Goal: Task Accomplishment & Management: Complete application form

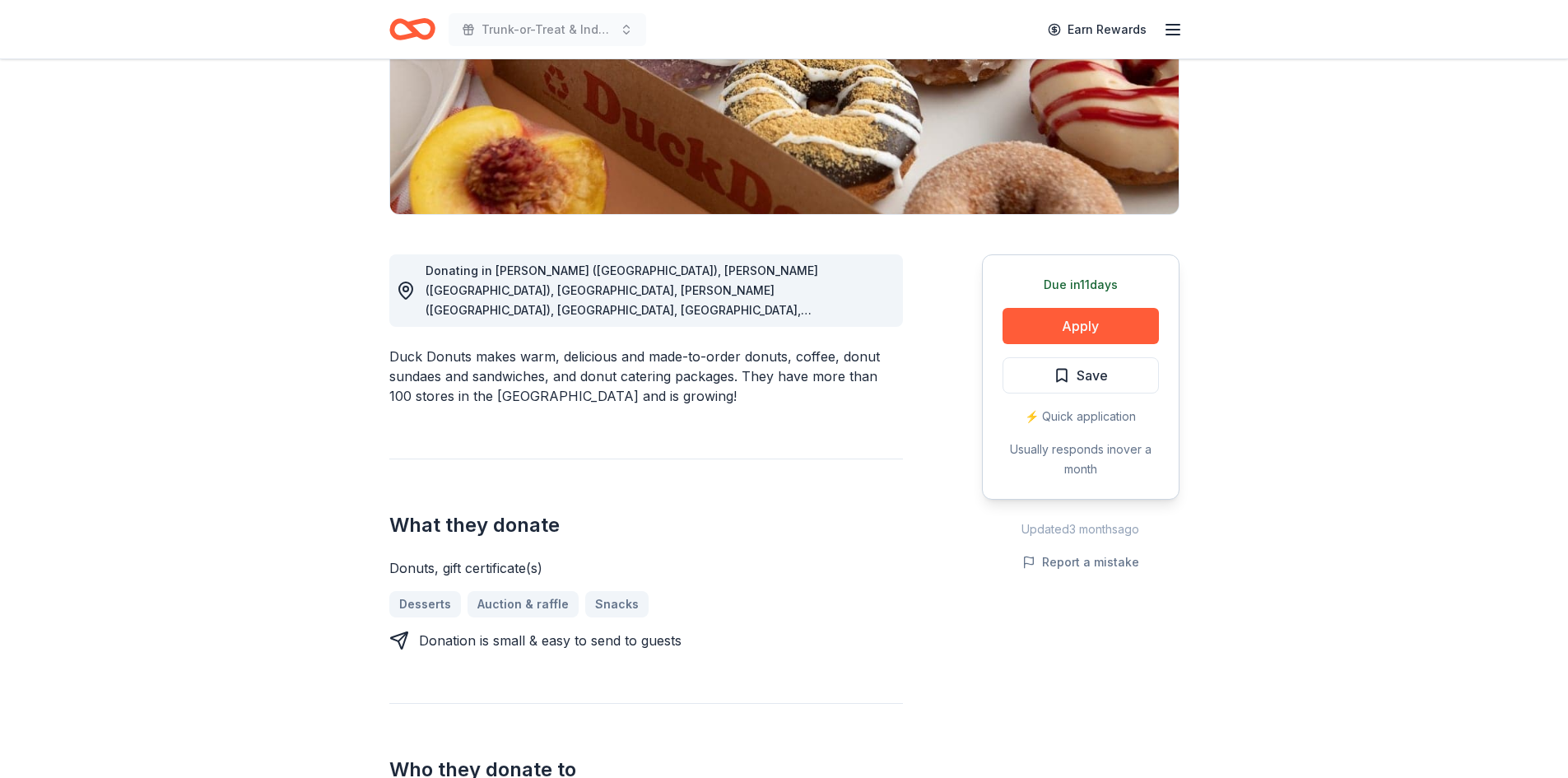
scroll to position [280, 0]
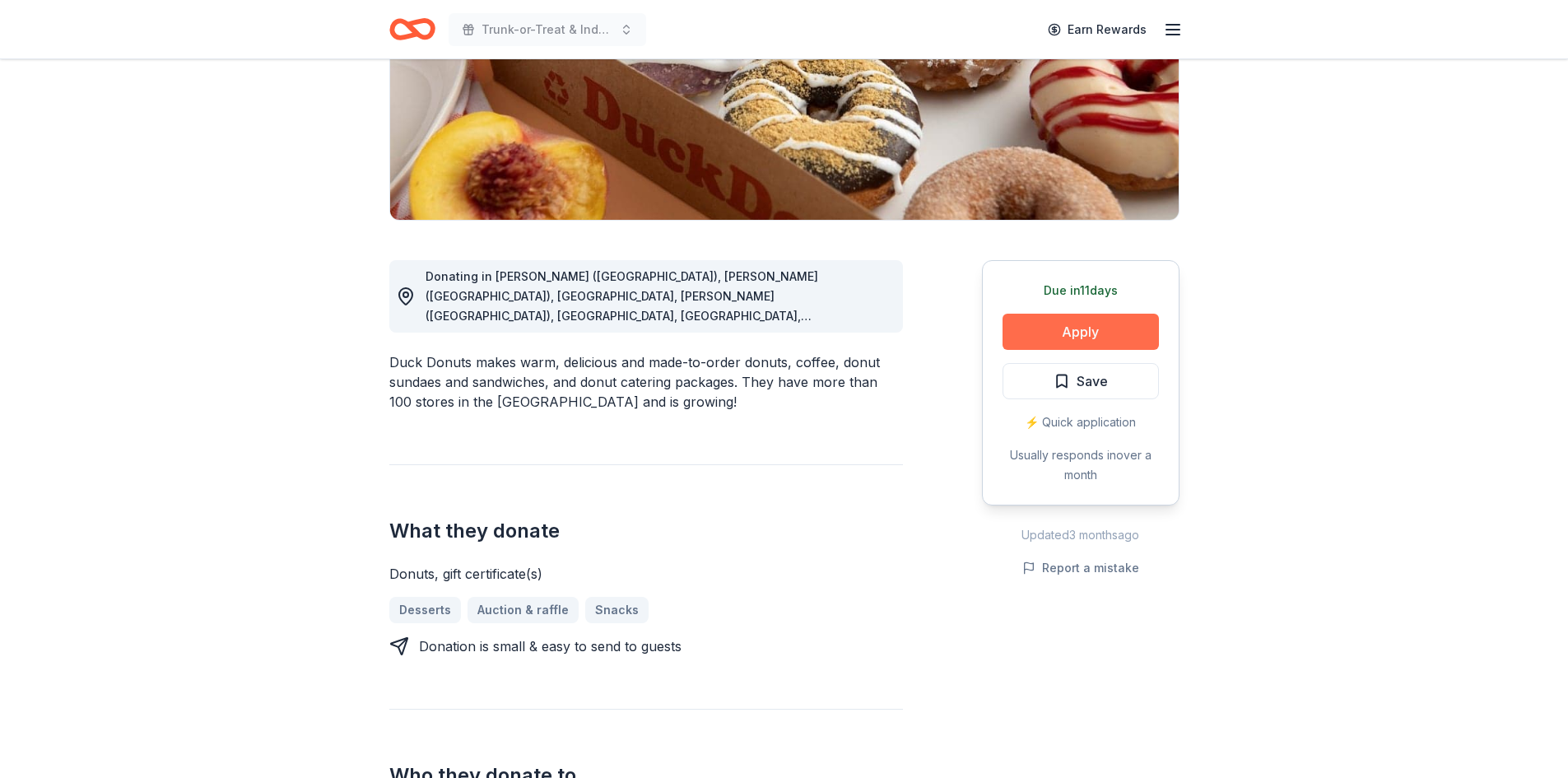
click at [1054, 325] on button "Apply" at bounding box center [1080, 332] width 157 height 37
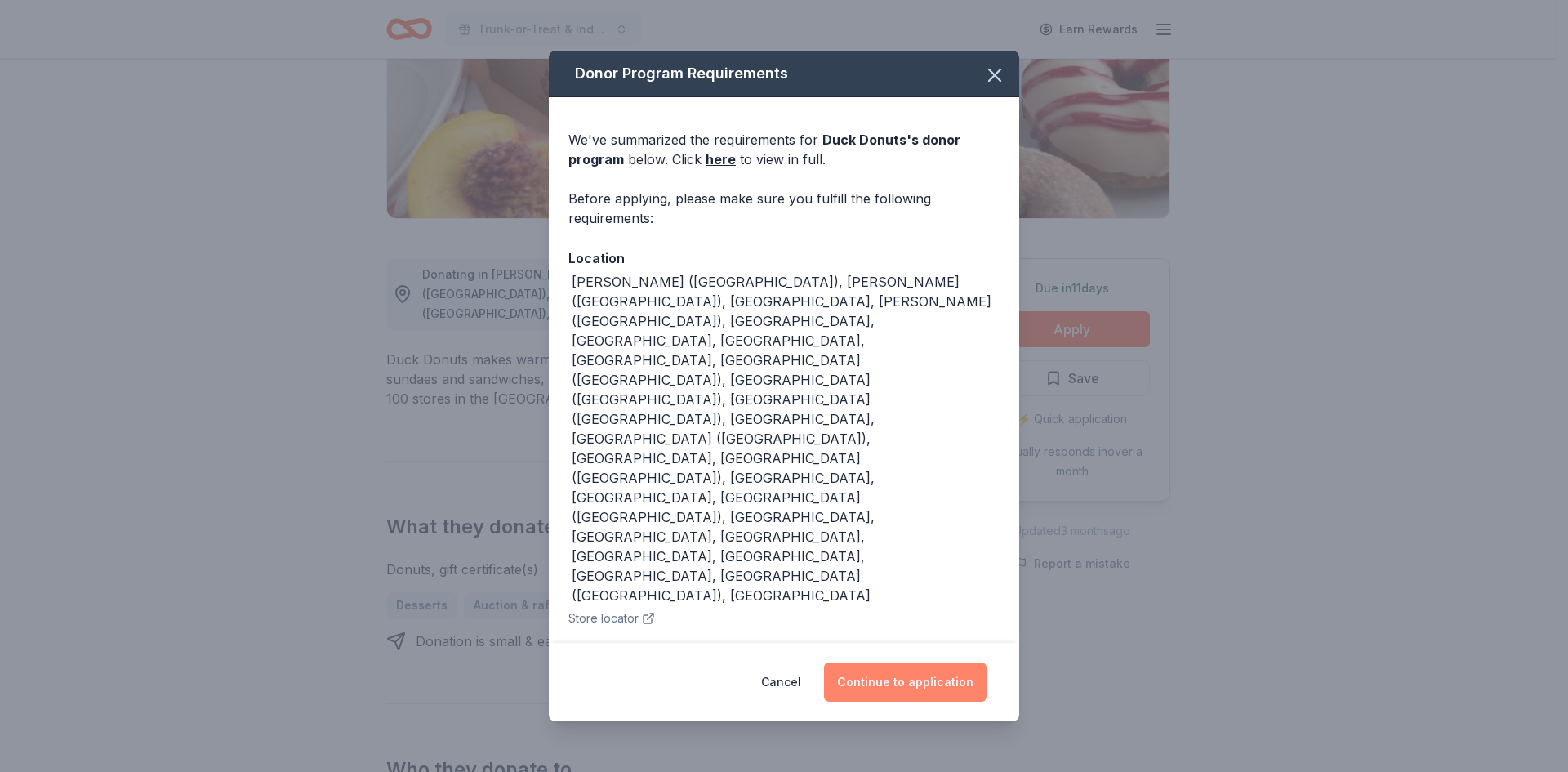
click at [904, 662] on button "Continue to application" at bounding box center [906, 681] width 162 height 39
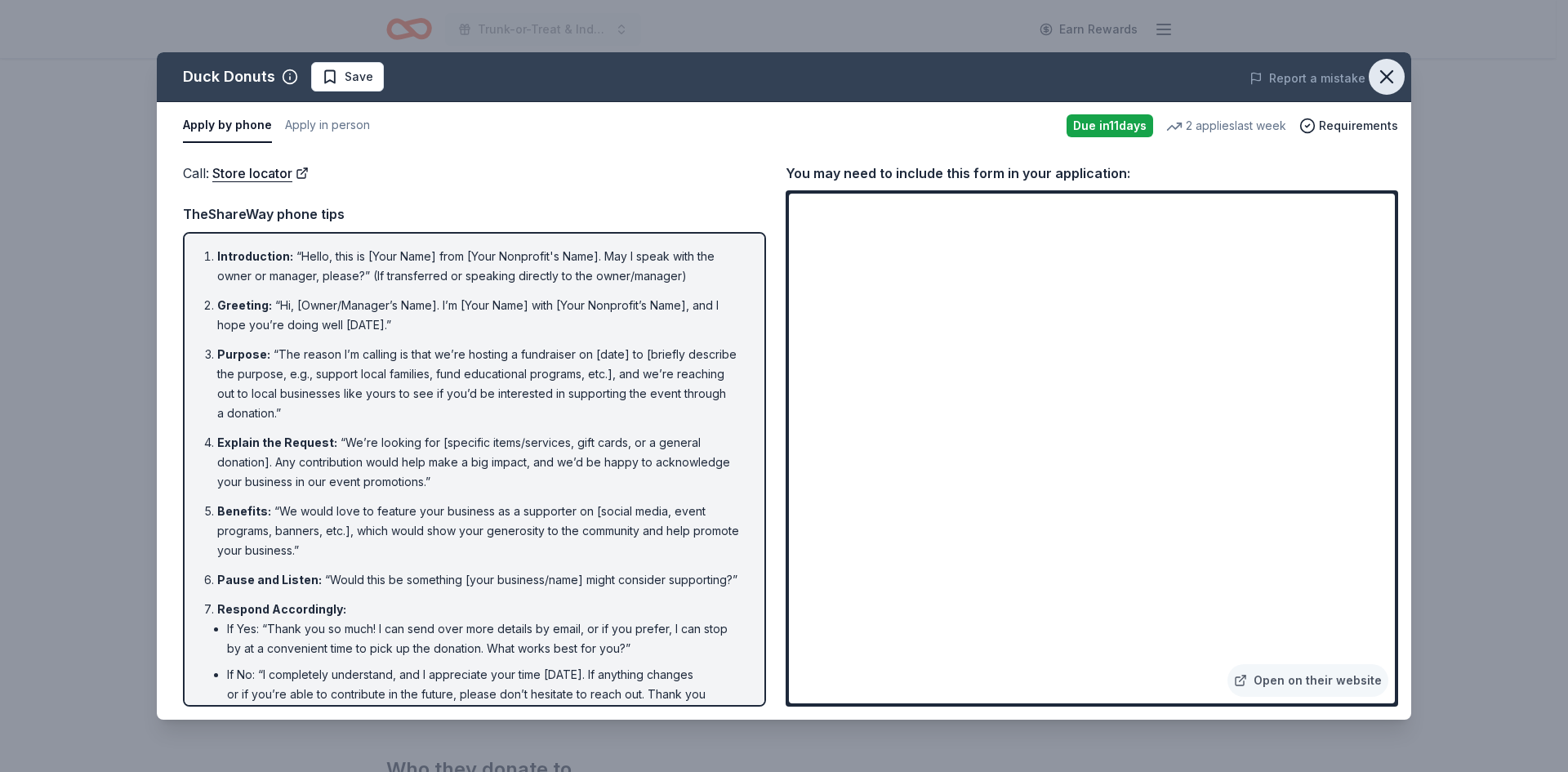
click at [1386, 77] on icon "button" at bounding box center [1387, 76] width 11 height 11
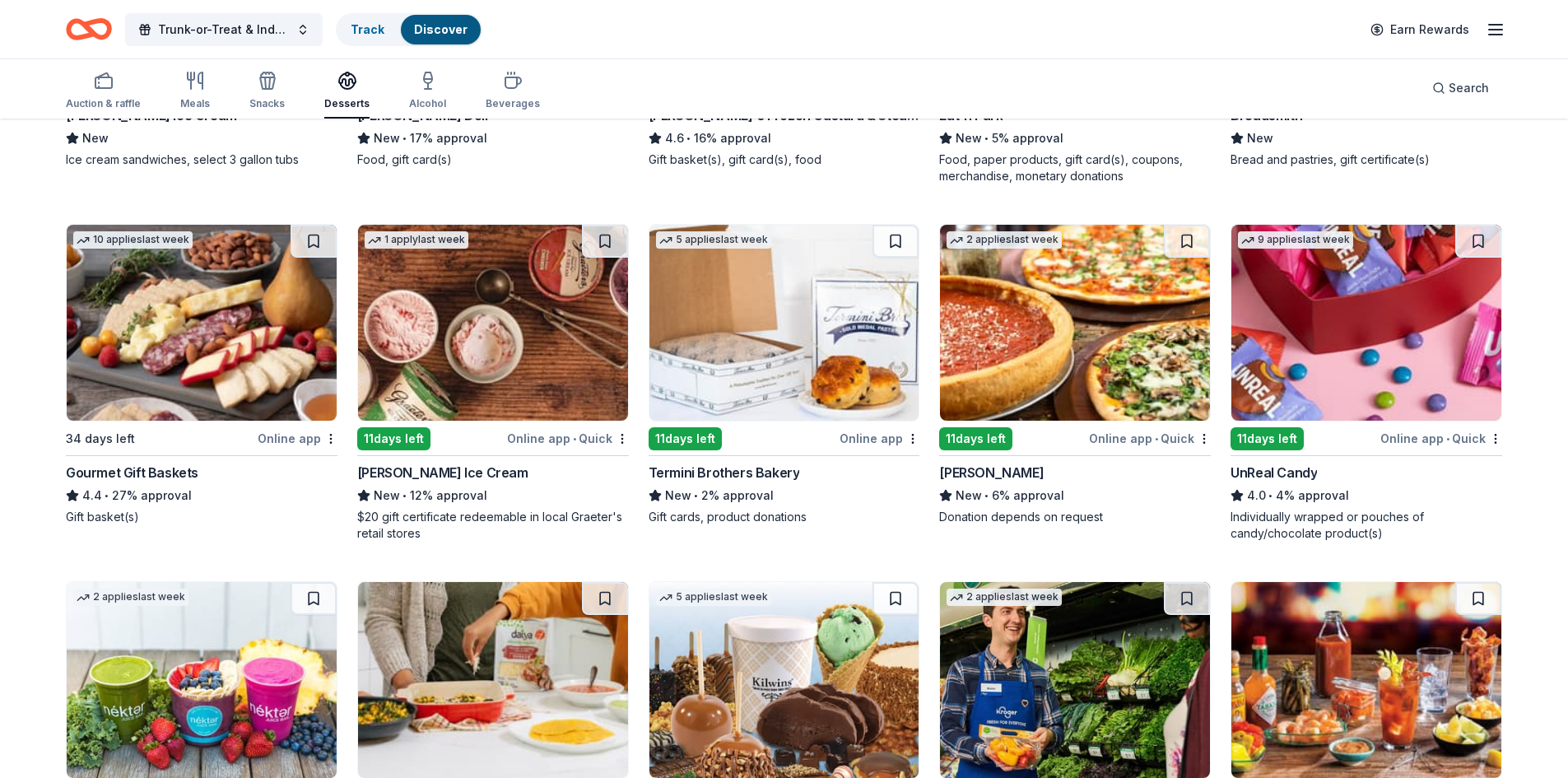
scroll to position [434, 0]
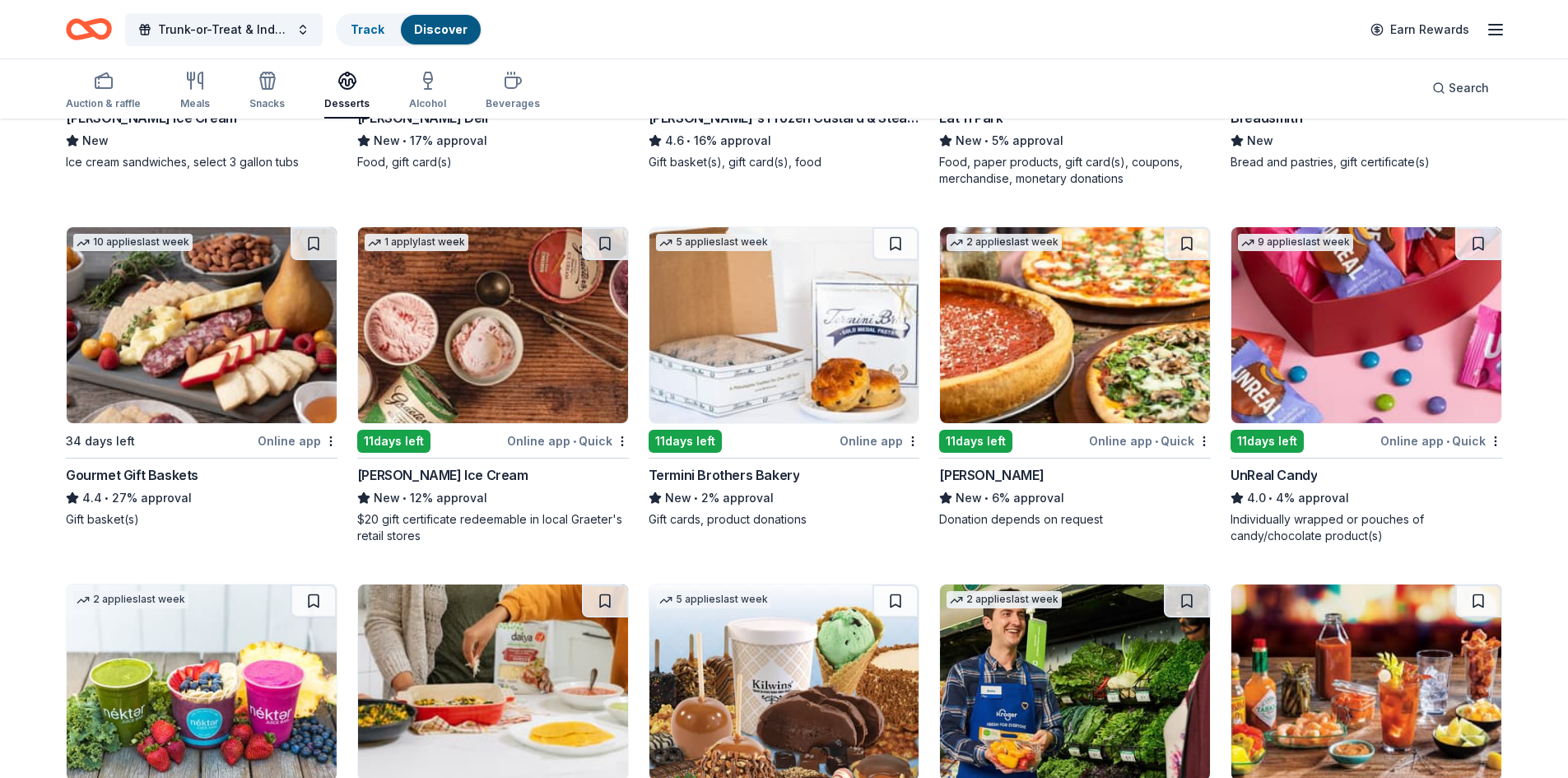
click at [821, 359] on img at bounding box center [784, 325] width 270 height 196
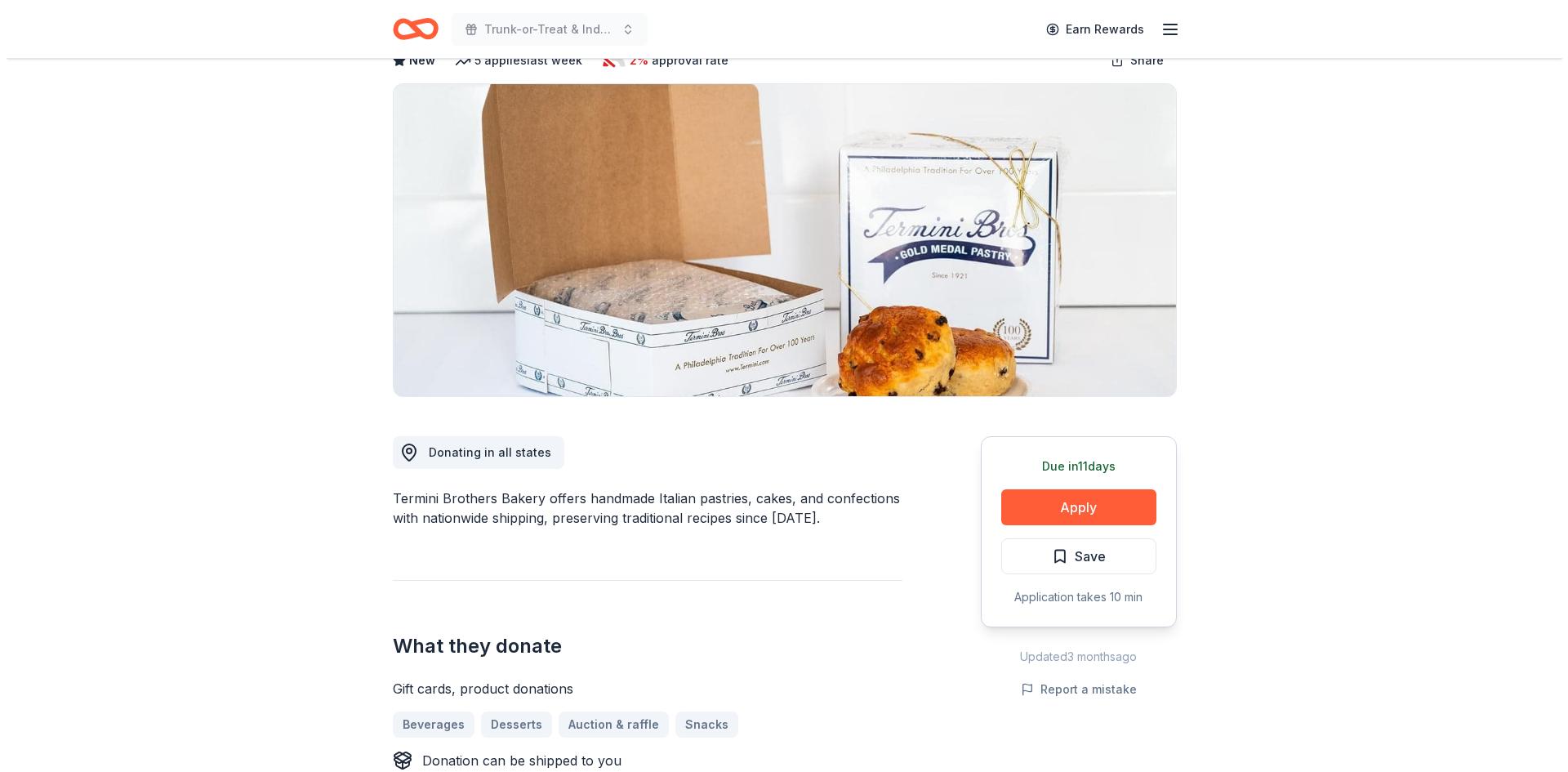
scroll to position [245, 0]
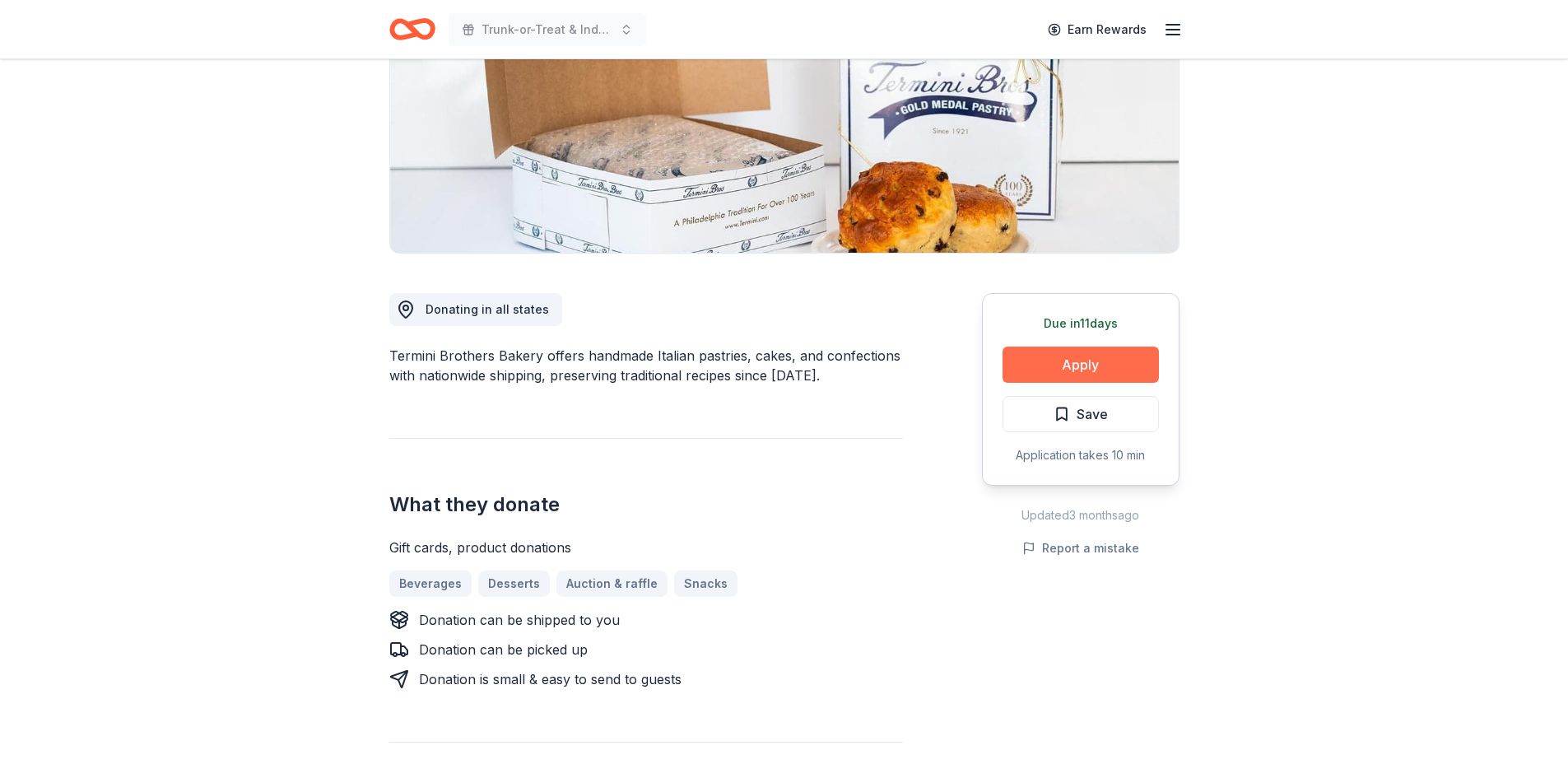
click at [1116, 364] on button "Apply" at bounding box center [1080, 364] width 157 height 37
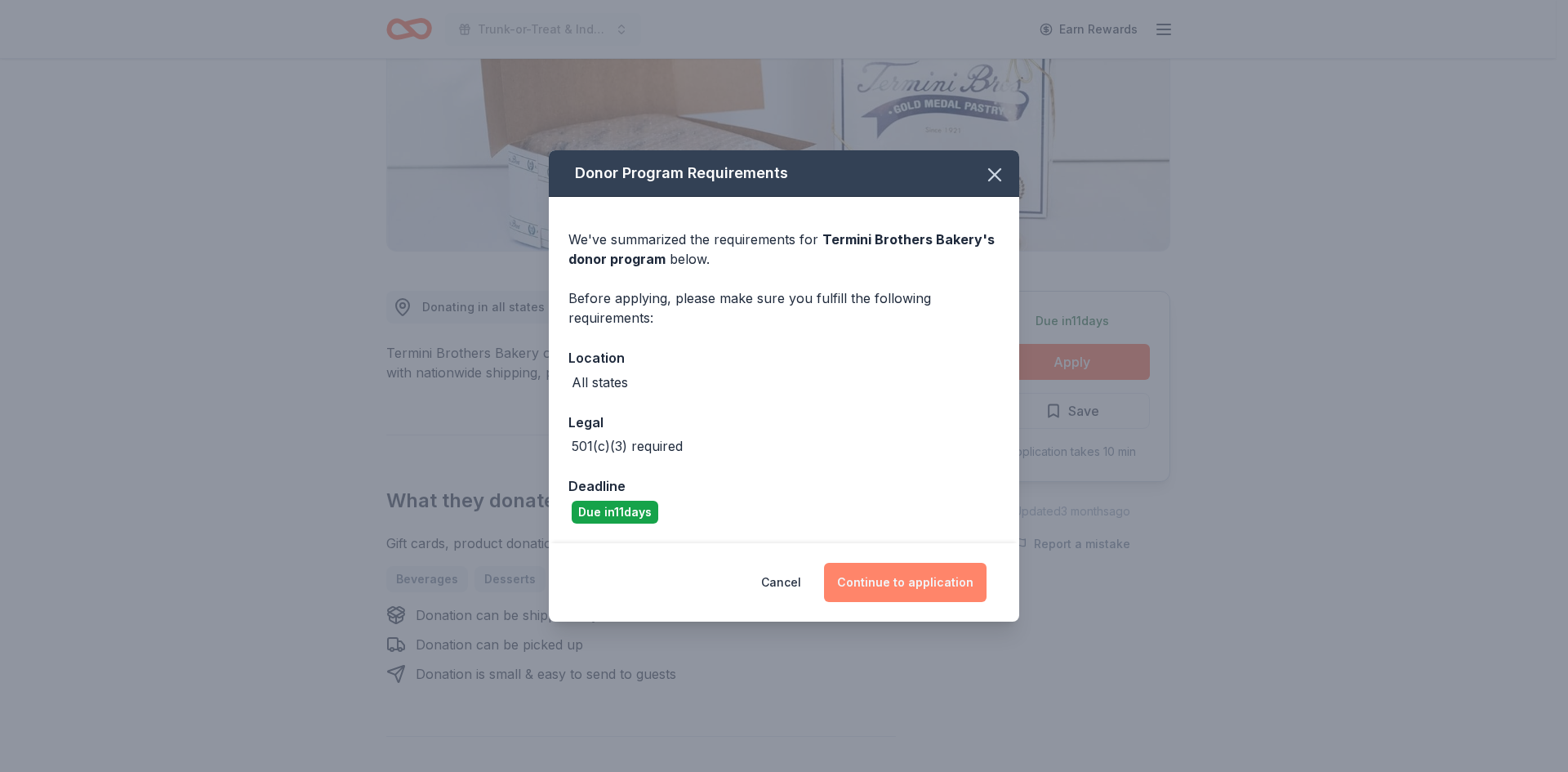
click at [910, 594] on button "Continue to application" at bounding box center [906, 582] width 162 height 39
